Goal: Task Accomplishment & Management: Use online tool/utility

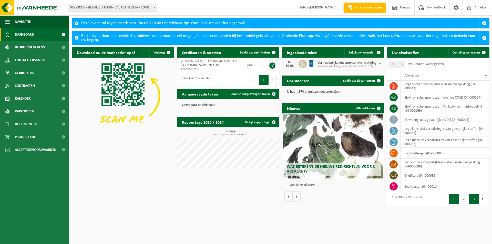
click at [475, 200] on button "3" at bounding box center [474, 199] width 10 height 10
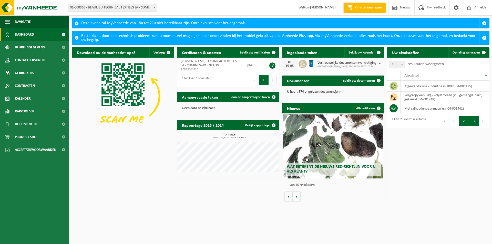
click at [464, 123] on button "2" at bounding box center [464, 121] width 10 height 10
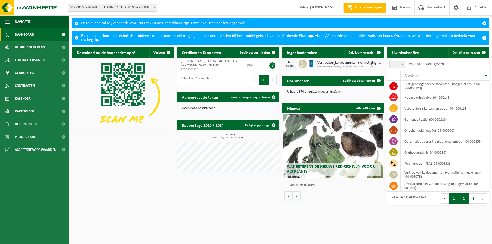
click at [454, 200] on button "1" at bounding box center [454, 199] width 10 height 10
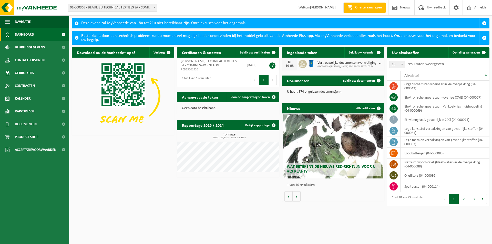
click at [401, 65] on span at bounding box center [402, 64] width 5 height 7
select select "25"
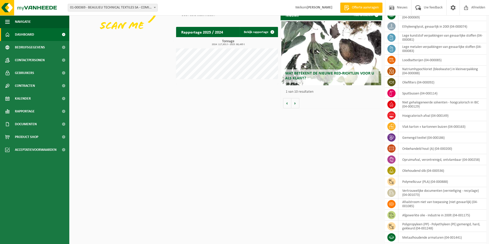
scroll to position [103, 0]
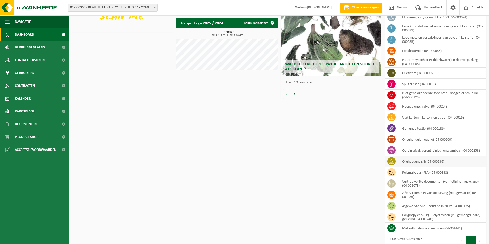
click at [422, 163] on td "oliehoudend slib (04-000536)" at bounding box center [442, 161] width 88 height 11
click at [391, 160] on icon at bounding box center [391, 161] width 5 height 5
click at [392, 160] on icon at bounding box center [391, 161] width 5 height 5
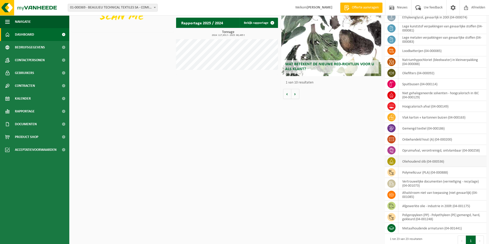
click at [394, 161] on span at bounding box center [391, 161] width 8 height 8
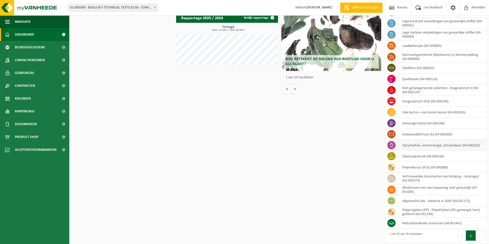
scroll to position [109, 0]
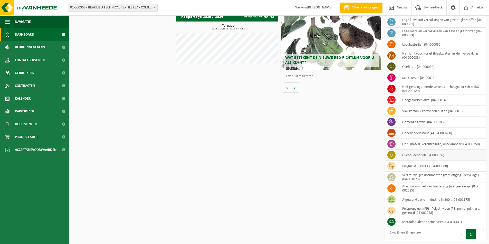
click at [437, 155] on td "oliehoudend slib (04-000536)" at bounding box center [442, 155] width 88 height 11
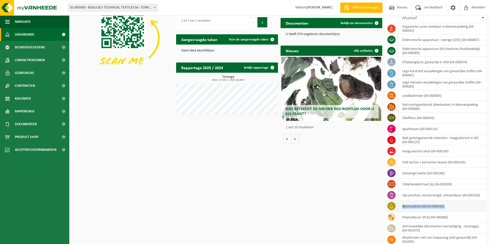
scroll to position [0, 0]
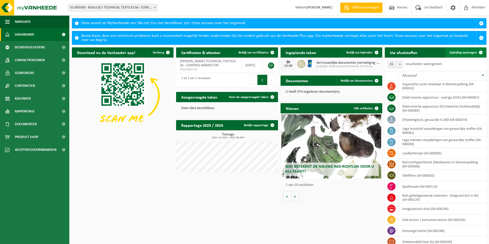
click at [479, 53] on span at bounding box center [480, 52] width 10 height 10
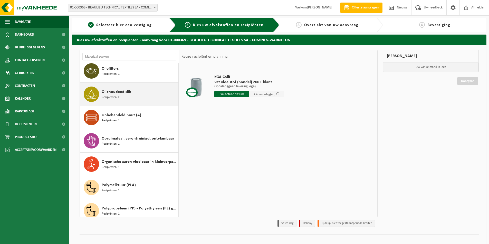
click at [107, 91] on span "Oliehoudend slib" at bounding box center [117, 92] width 30 height 6
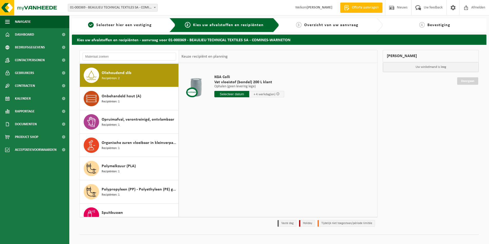
scroll to position [303, 0]
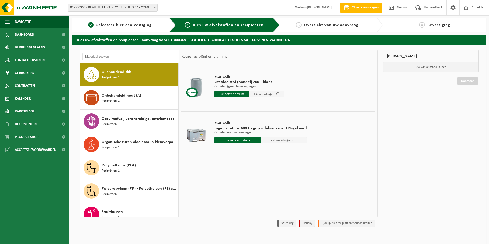
click at [292, 128] on span "Lage palletbox 680 L - grijs - deksel - niet UN-gekeurd" at bounding box center [260, 128] width 93 height 5
click at [241, 141] on input "text" at bounding box center [237, 140] width 46 height 6
click at [237, 193] on div "20" at bounding box center [237, 194] width 9 height 8
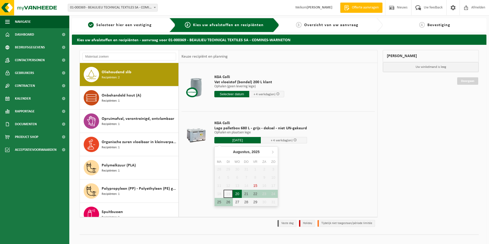
type input "Van [DATE]"
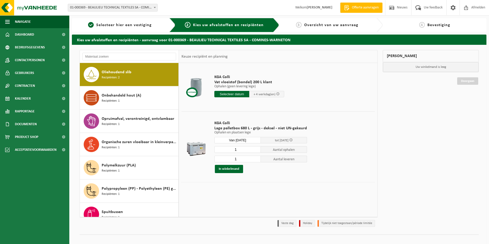
drag, startPoint x: 239, startPoint y: 149, endPoint x: 230, endPoint y: 149, distance: 9.2
click at [230, 149] on input "1" at bounding box center [237, 149] width 46 height 7
type input "0"
click at [255, 151] on input "0" at bounding box center [237, 149] width 46 height 7
click at [336, 154] on td "KGA Colli Lage palletbox 680 L - grijs - deksel - niet UN-gekeurd Ophalen en pl…" at bounding box center [292, 147] width 164 height 71
